Goal: Find contact information: Find contact information

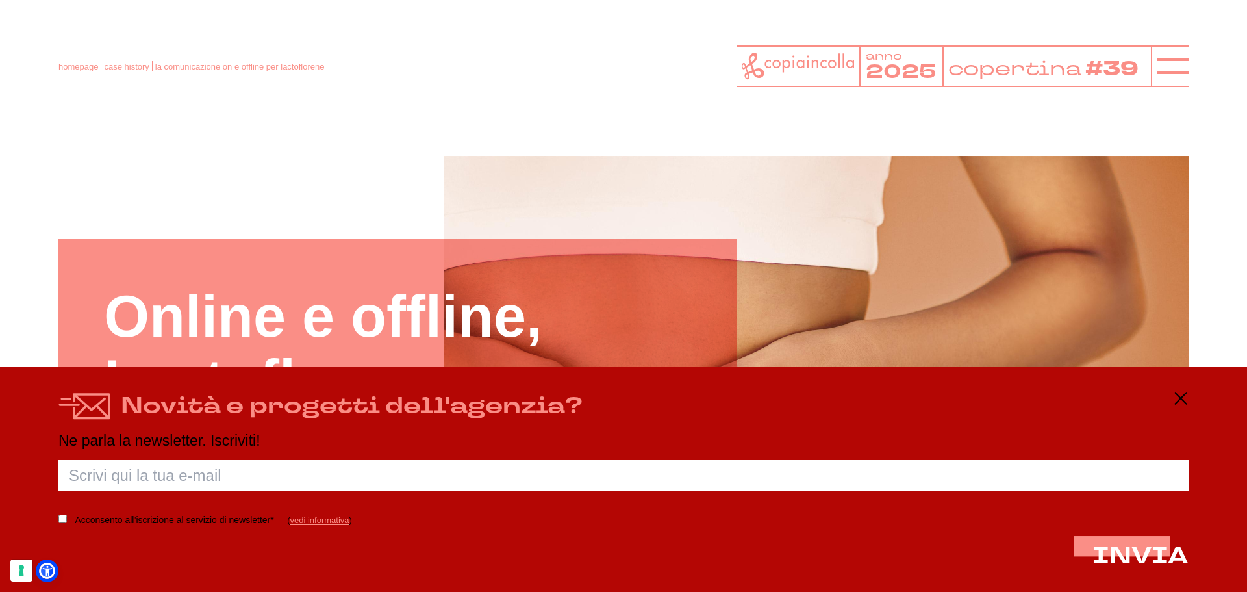
click at [82, 65] on link "homepage" at bounding box center [78, 67] width 40 height 10
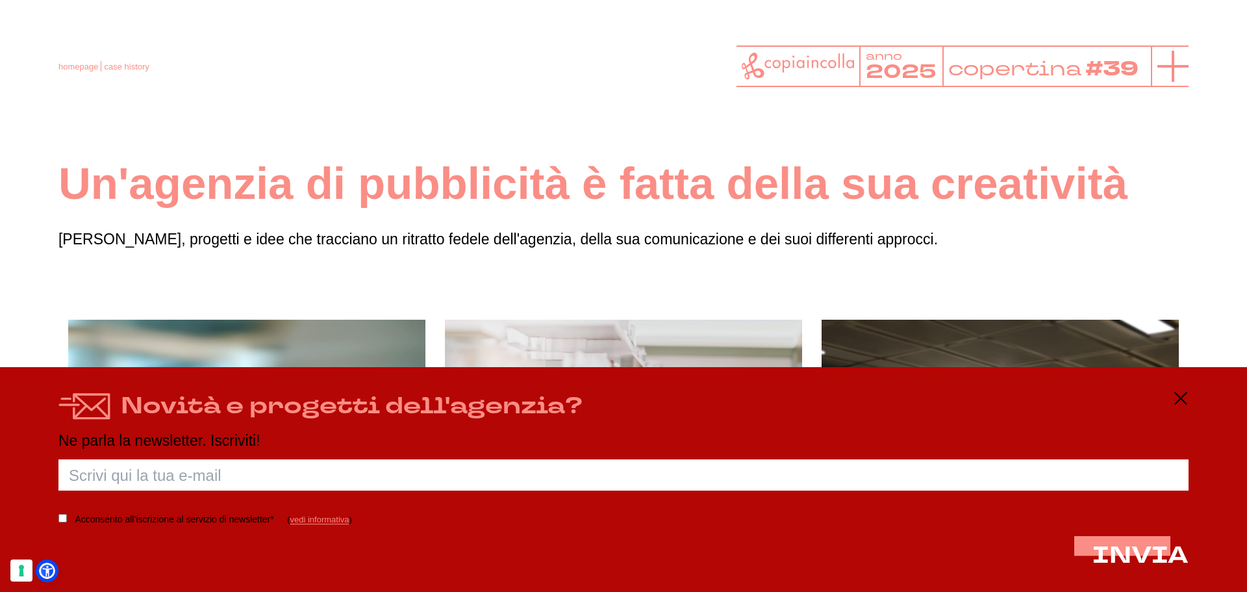
click at [1174, 62] on icon at bounding box center [1172, 66] width 31 height 31
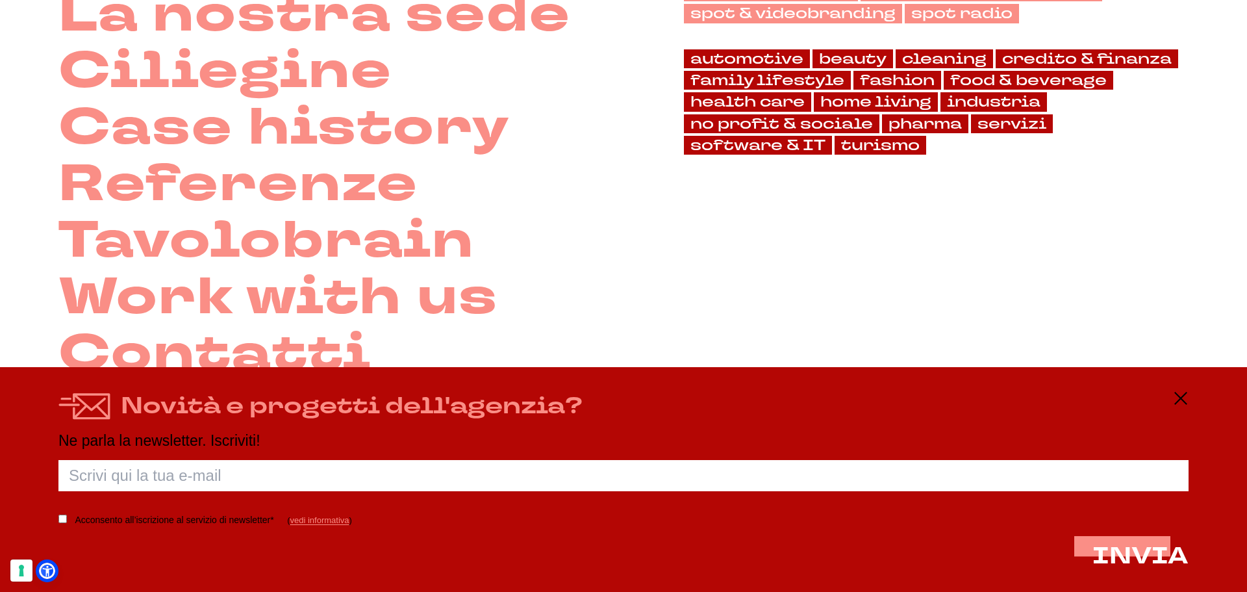
scroll to position [326, 0]
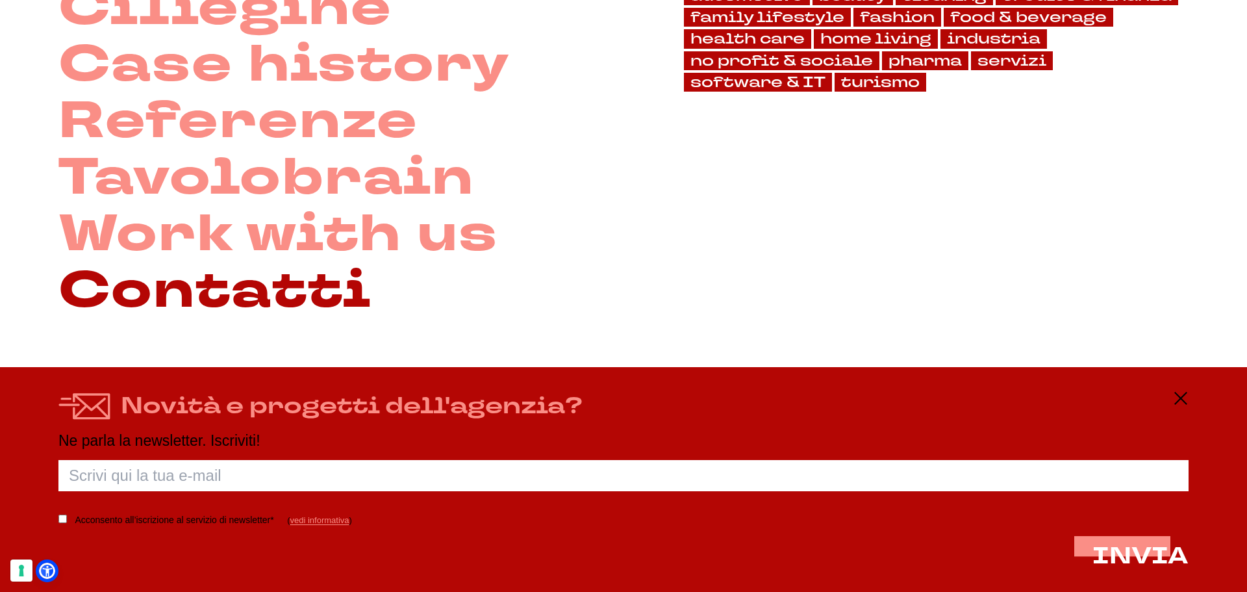
click at [300, 284] on link "Contatti" at bounding box center [214, 291] width 313 height 57
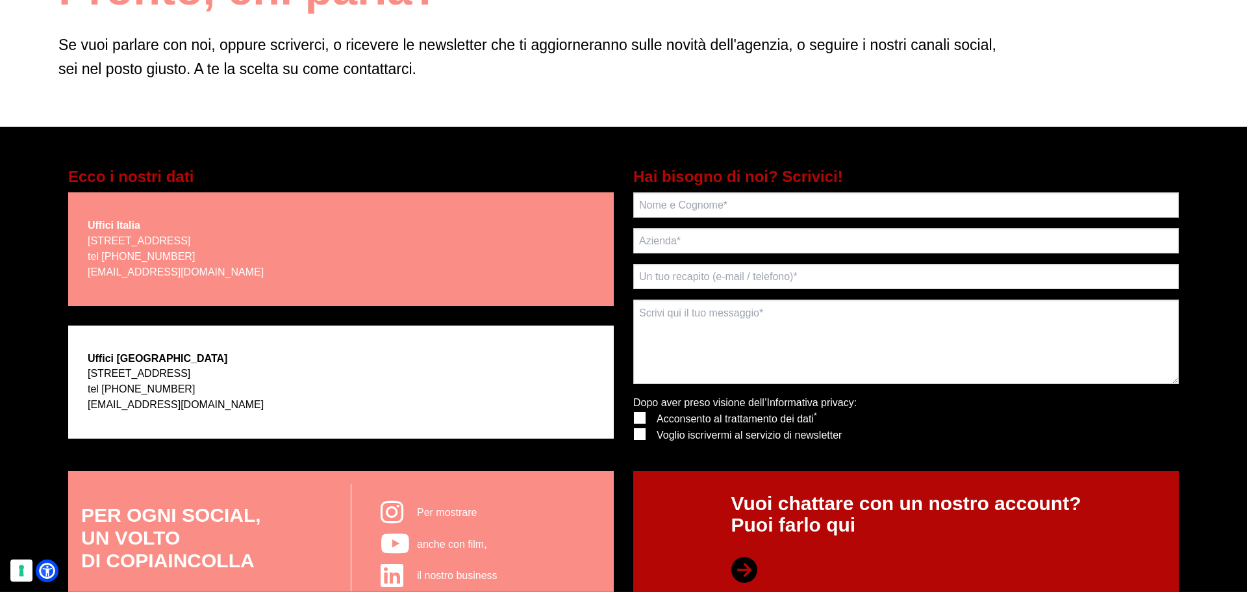
scroll to position [195, 0]
